Goal: Navigation & Orientation: Understand site structure

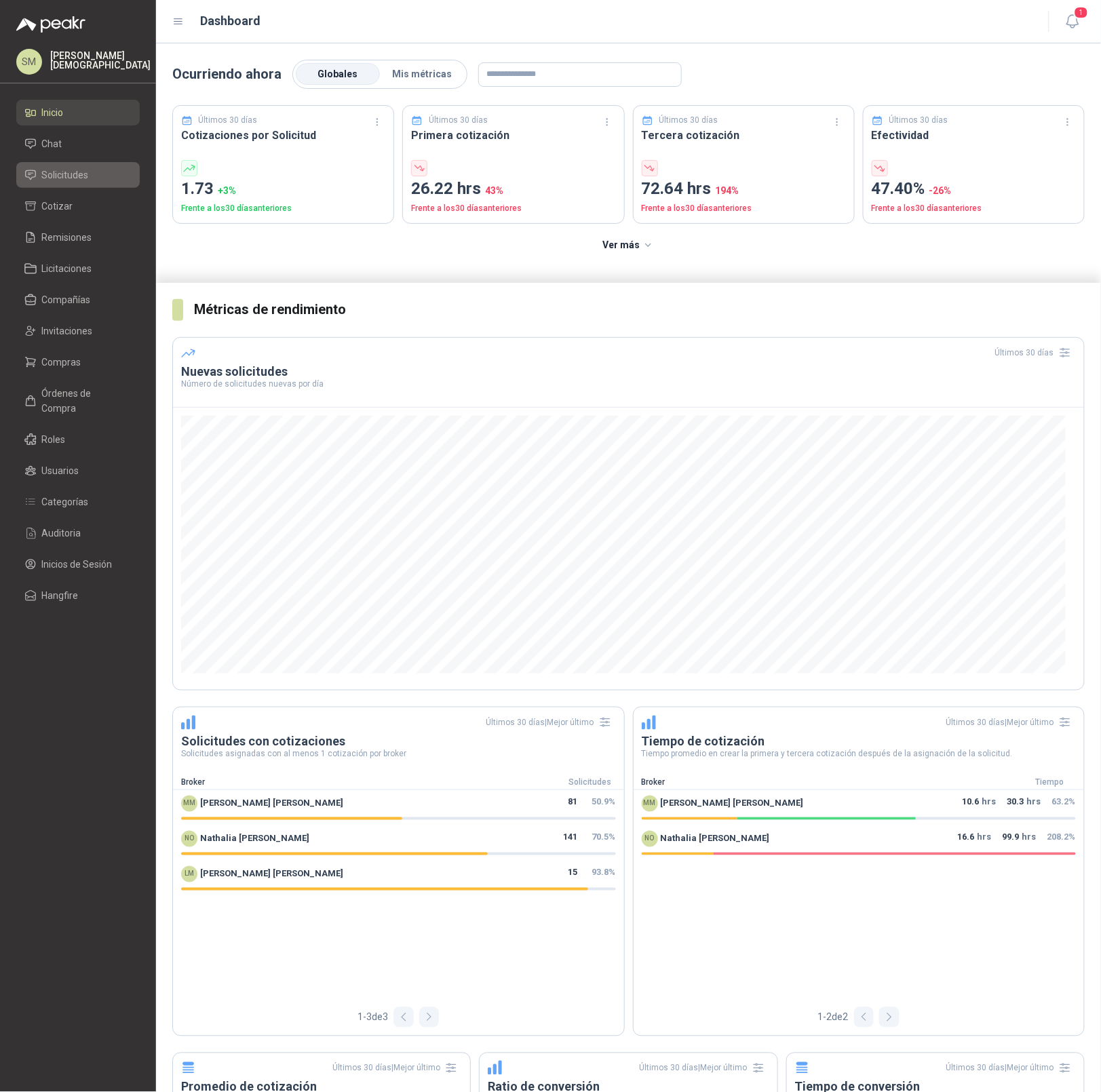
click at [63, 174] on span "Solicitudes" at bounding box center [65, 175] width 47 height 15
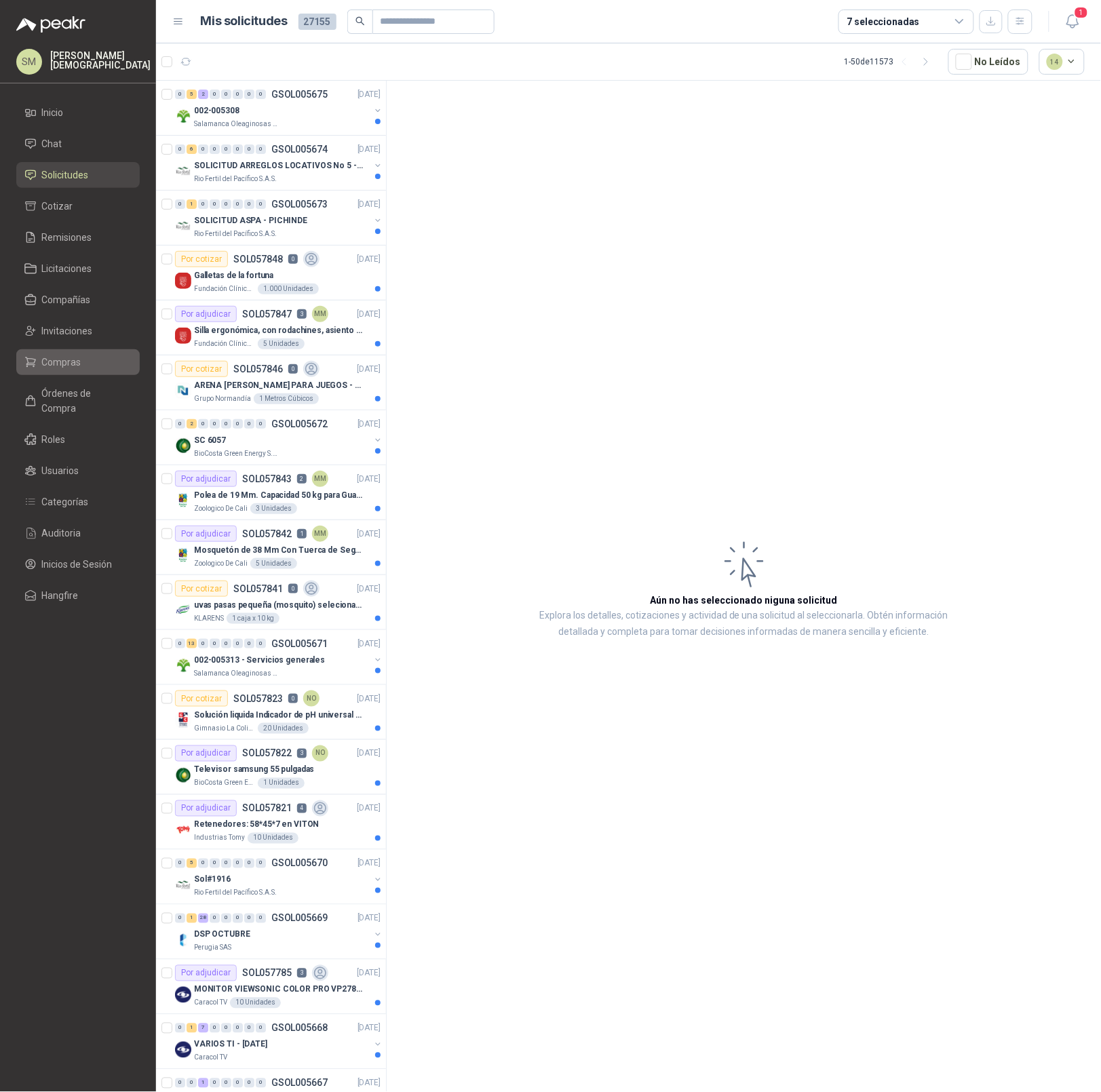
click at [75, 361] on span "Compras" at bounding box center [61, 362] width 40 height 15
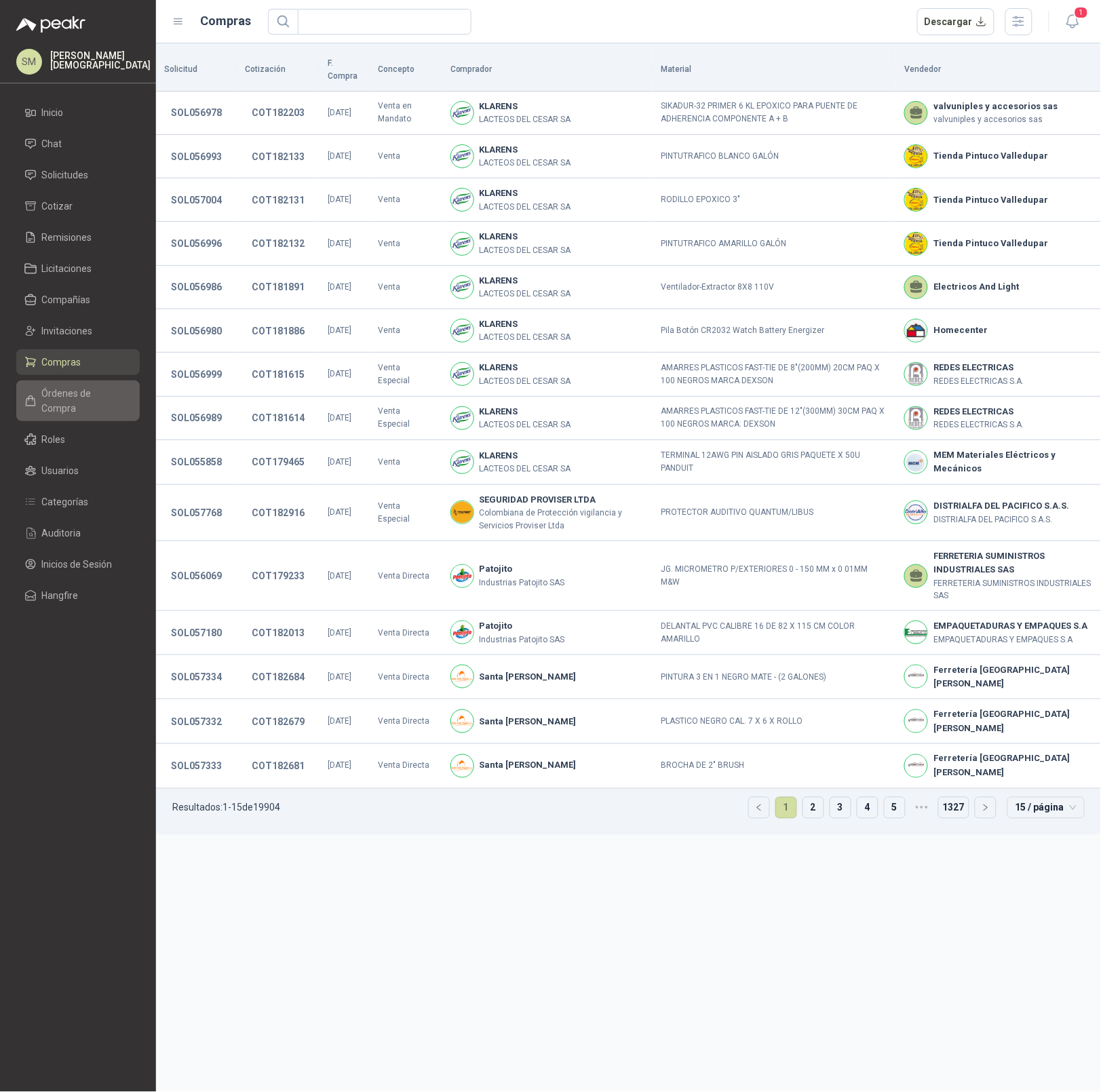
click at [85, 398] on span "Órdenes de Compra" at bounding box center [84, 401] width 85 height 30
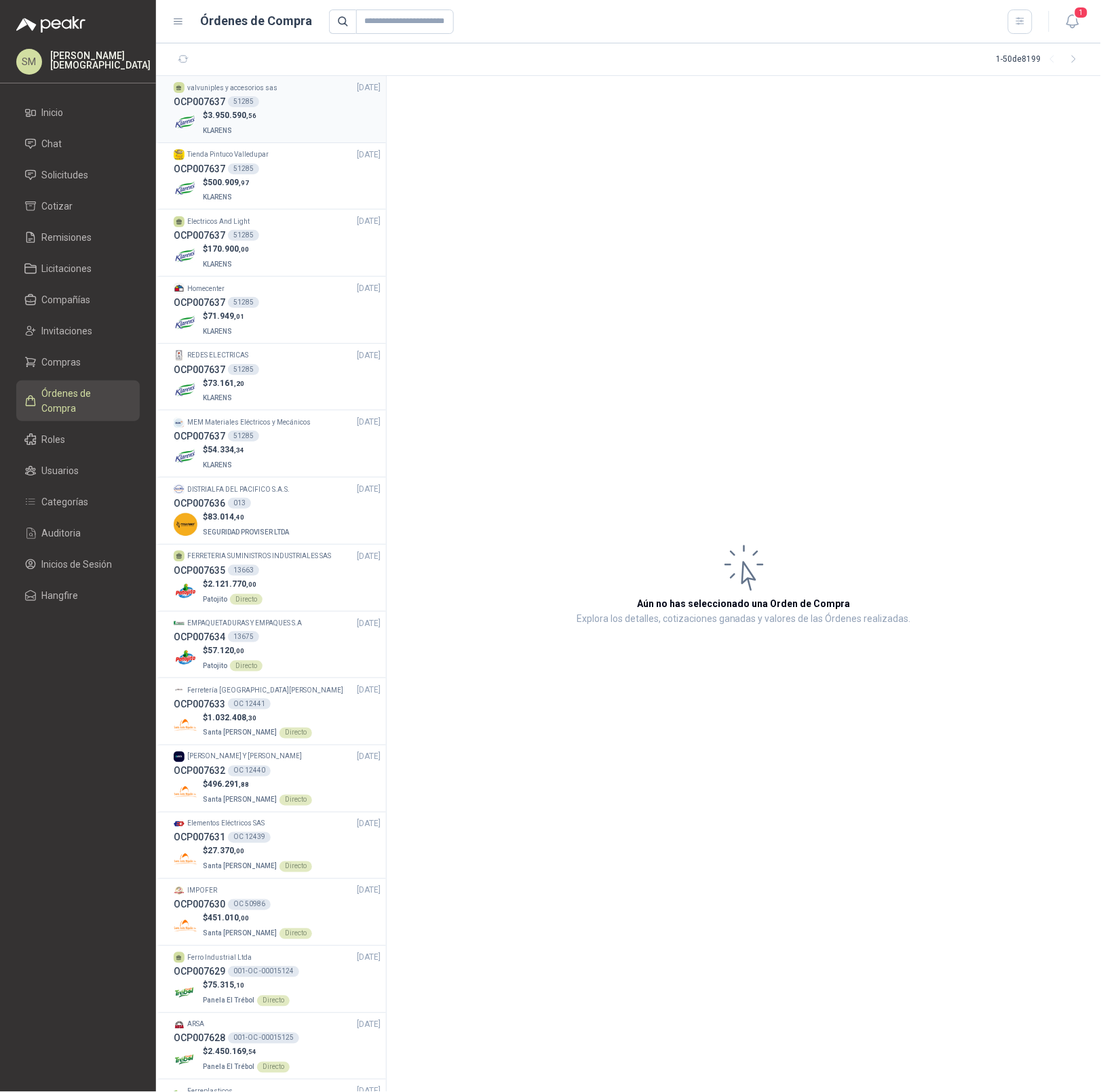
click at [322, 112] on div "$ 3.950.590 ,56 KLARENS" at bounding box center [277, 123] width 207 height 28
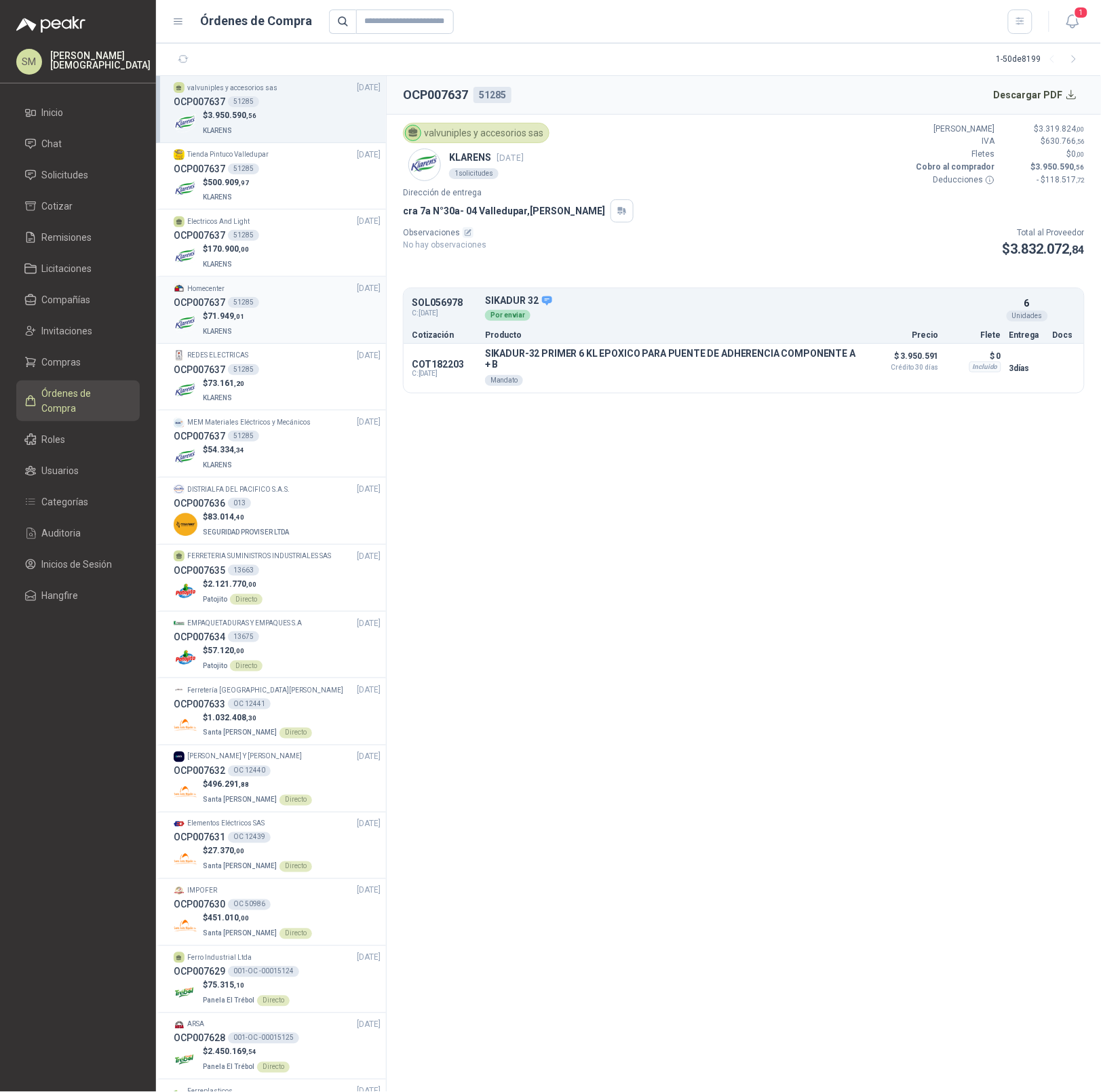
click at [267, 329] on div "$ 71.949 ,01 KLARENS" at bounding box center [277, 324] width 207 height 28
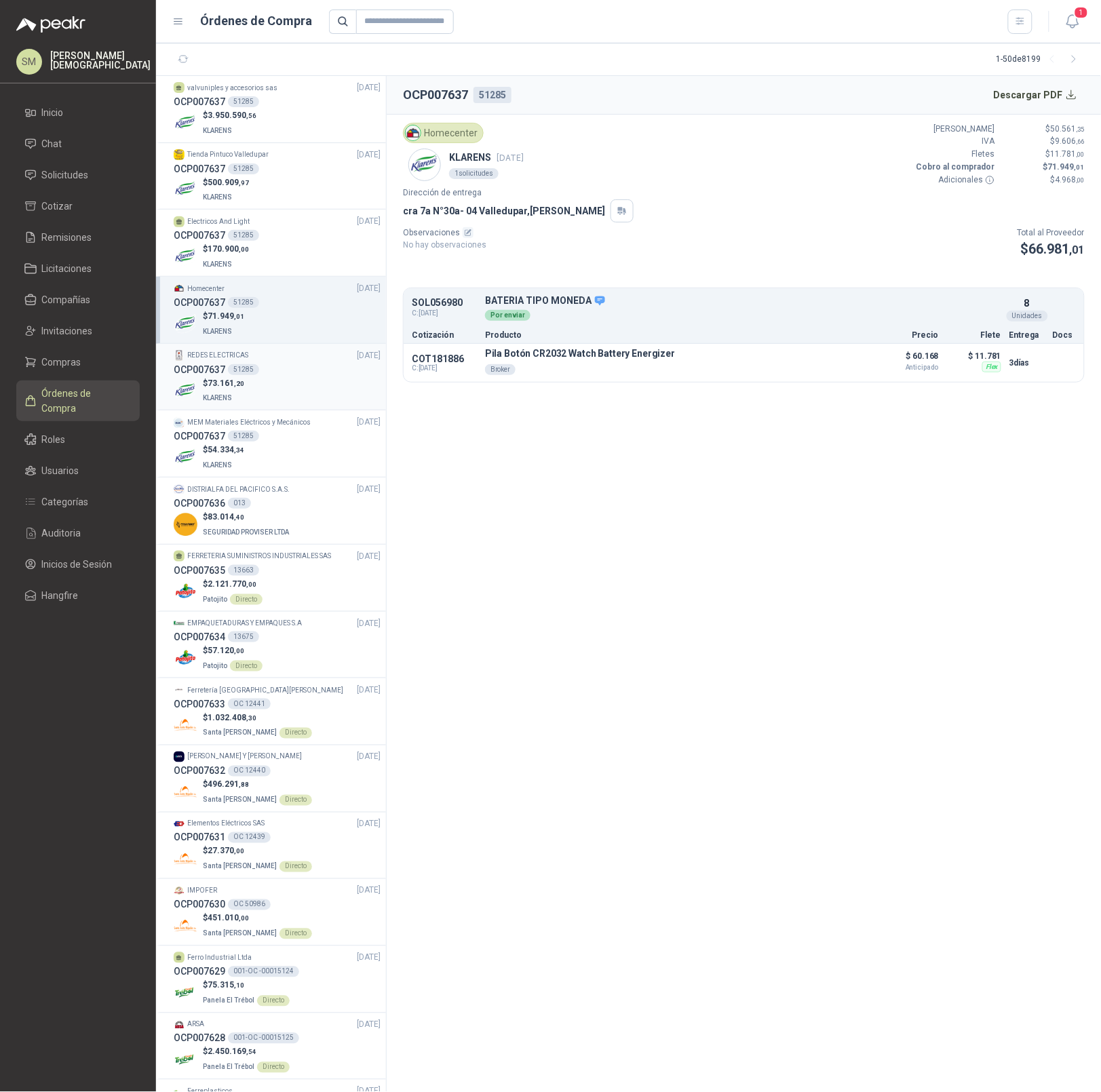
click at [264, 351] on div "REDES ELECTRICAS [DATE]" at bounding box center [277, 356] width 207 height 13
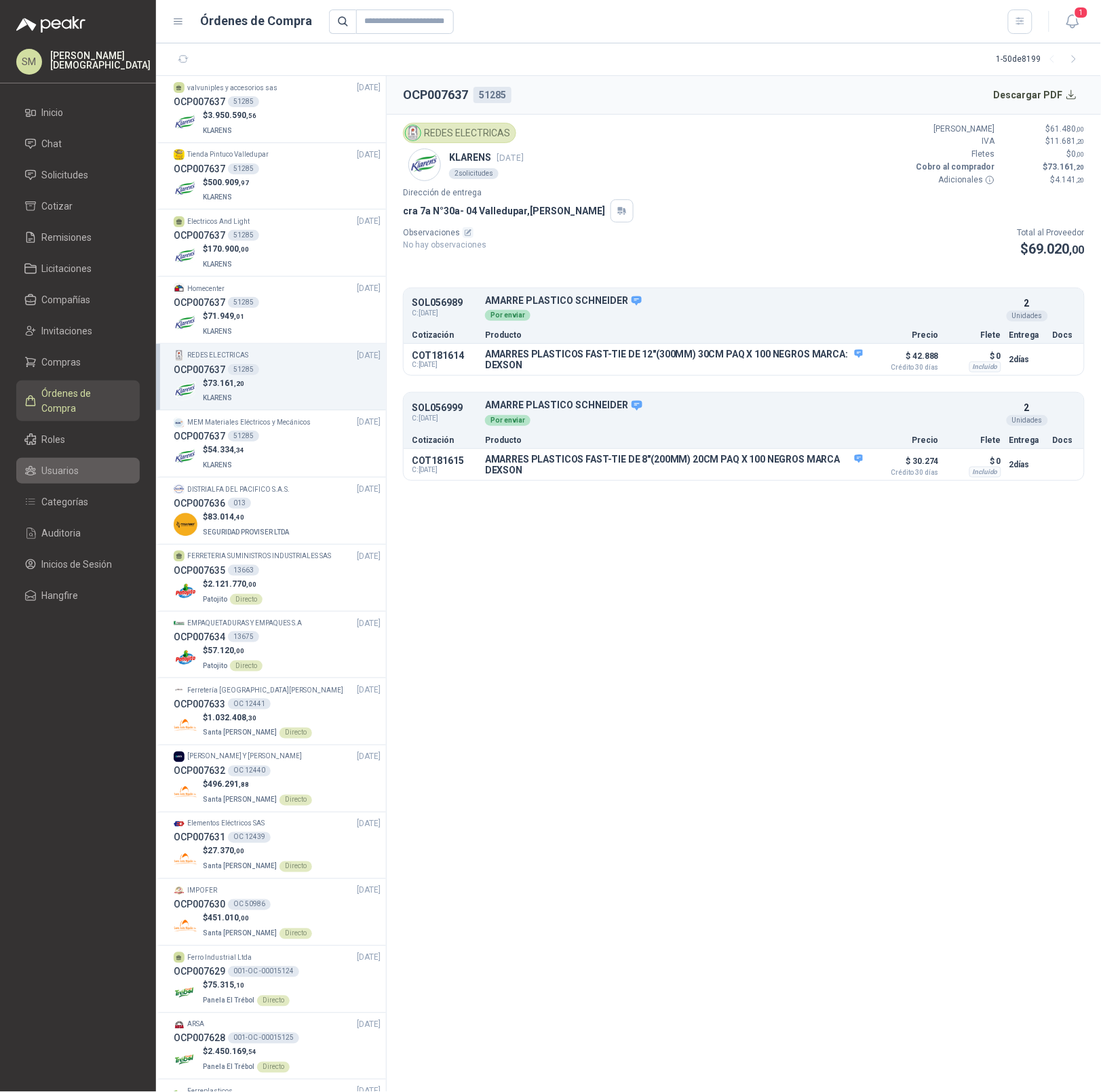
click at [51, 464] on span "Usuarios" at bounding box center [60, 471] width 37 height 15
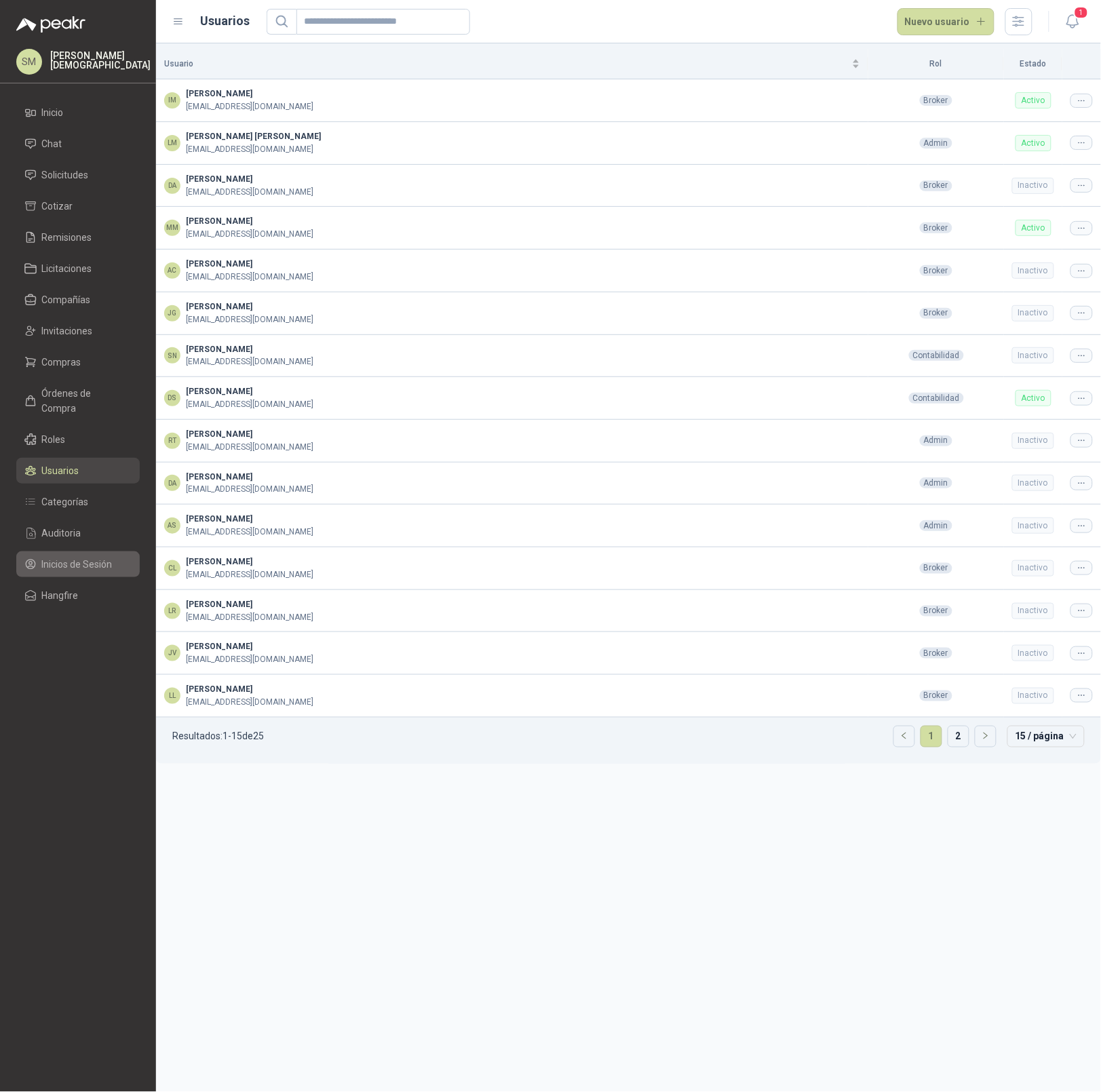
click at [66, 557] on span "Inicios de Sesión" at bounding box center [77, 564] width 71 height 15
